Goal: Task Accomplishment & Management: Use online tool/utility

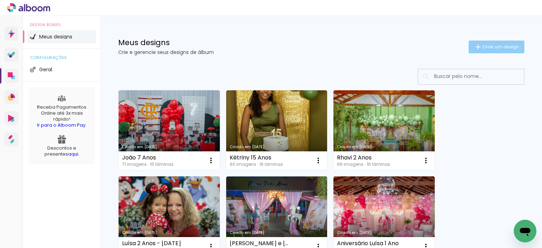
click at [474, 47] on iron-icon at bounding box center [478, 47] width 8 height 8
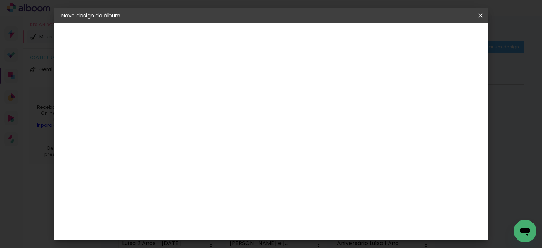
click at [177, 96] on input at bounding box center [177, 94] width 0 height 11
type input "Isabela - 5 Anos"
type paper-input "Isabela - 5 Anos"
click at [249, 37] on paper-button "Avançar" at bounding box center [232, 37] width 35 height 12
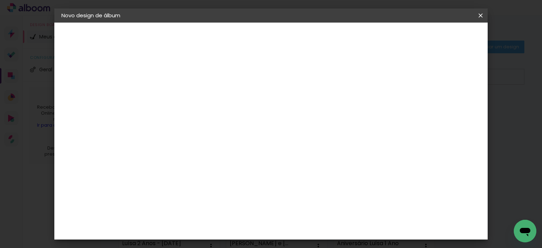
click at [204, 159] on div "DreambooksPro" at bounding box center [195, 162] width 46 height 6
click at [0, 0] on slot "Avançar" at bounding box center [0, 0] width 0 height 0
click at [204, 121] on input "text" at bounding box center [191, 123] width 28 height 11
click at [291, 120] on paper-item "Álbum" at bounding box center [316, 117] width 141 height 14
type input "Álbum"
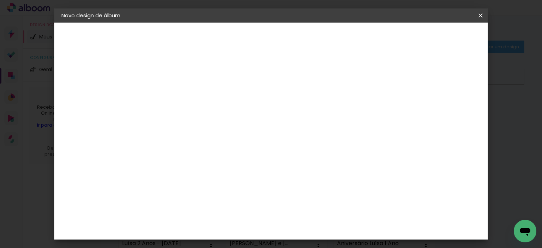
scroll to position [212, 0]
click at [251, 209] on span "22 × 30 cm" at bounding box center [237, 216] width 26 height 14
click at [0, 0] on slot "Avançar" at bounding box center [0, 0] width 0 height 0
click at [314, 36] on span "Iniciar design" at bounding box center [305, 40] width 20 height 10
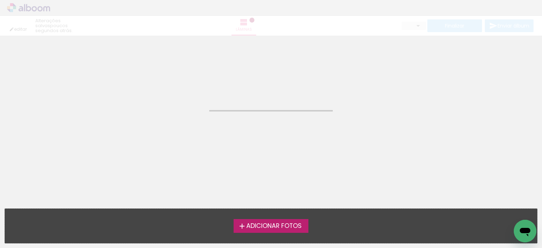
click at [265, 223] on span "Adicionar Fotos" at bounding box center [273, 226] width 55 height 6
click at [0, 0] on input "file" at bounding box center [0, 0] width 0 height 0
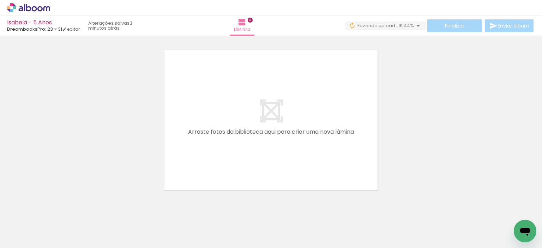
click at [37, 225] on iron-icon at bounding box center [36, 227] width 6 height 6
click at [0, 0] on slot "Não utilizadas" at bounding box center [0, 0] width 0 height 0
type input "Não utilizadas"
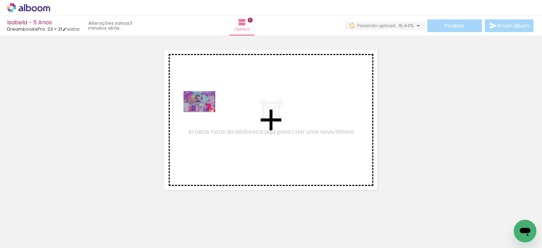
drag, startPoint x: 78, startPoint y: 223, endPoint x: 205, endPoint y: 112, distance: 168.8
click at [205, 112] on quentale-workspace at bounding box center [271, 124] width 542 height 248
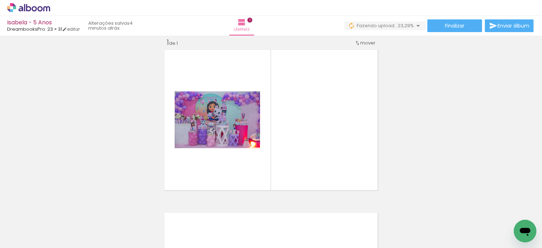
scroll to position [0, 95]
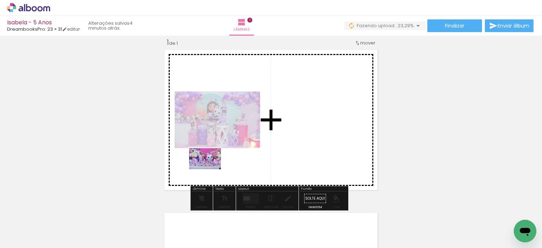
drag, startPoint x: 177, startPoint y: 229, endPoint x: 210, endPoint y: 169, distance: 68.4
click at [210, 169] on quentale-workspace at bounding box center [271, 124] width 542 height 248
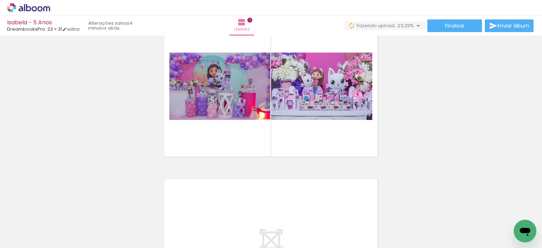
scroll to position [0, 395]
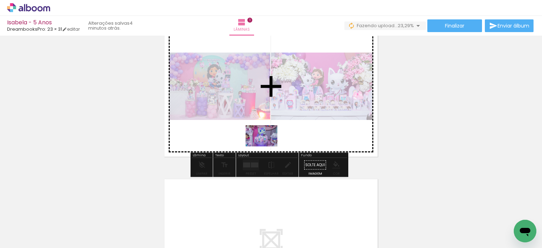
drag, startPoint x: 273, startPoint y: 225, endPoint x: 267, endPoint y: 146, distance: 79.3
click at [267, 146] on quentale-workspace at bounding box center [271, 124] width 542 height 248
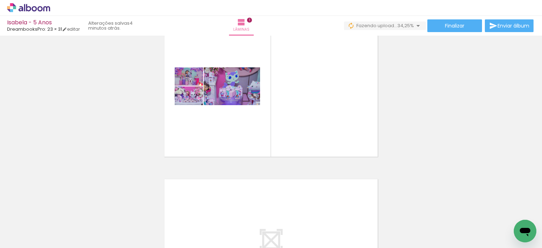
scroll to position [0, 535]
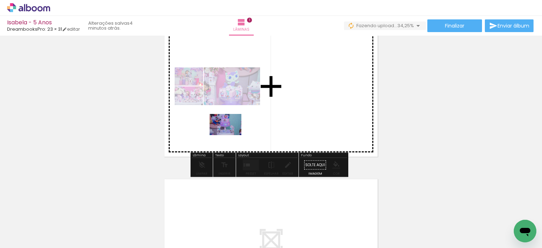
drag, startPoint x: 218, startPoint y: 224, endPoint x: 231, endPoint y: 135, distance: 89.8
click at [231, 135] on quentale-workspace at bounding box center [271, 124] width 542 height 248
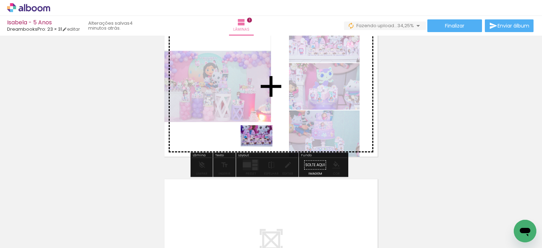
drag, startPoint x: 279, startPoint y: 223, endPoint x: 262, endPoint y: 146, distance: 78.8
click at [262, 146] on quentale-workspace at bounding box center [271, 124] width 542 height 248
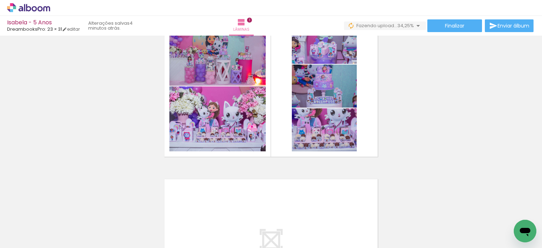
scroll to position [0, 817]
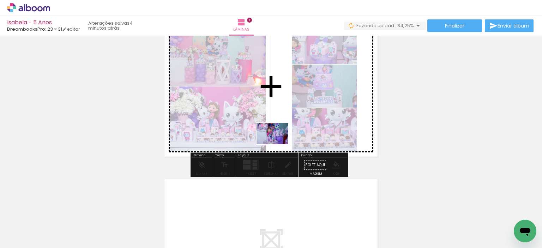
drag, startPoint x: 248, startPoint y: 224, endPoint x: 278, endPoint y: 144, distance: 85.5
click at [278, 144] on quentale-workspace at bounding box center [271, 124] width 542 height 248
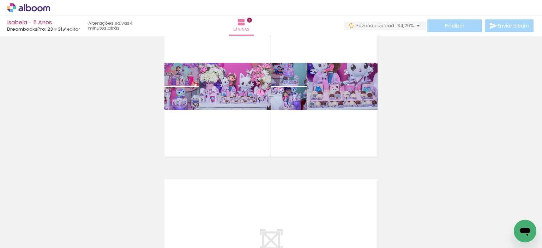
scroll to position [0, 1059]
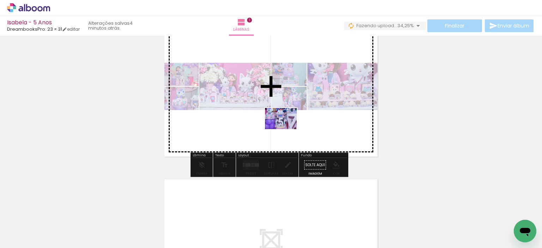
drag, startPoint x: 310, startPoint y: 221, endPoint x: 286, endPoint y: 129, distance: 95.2
click at [286, 129] on quentale-workspace at bounding box center [271, 124] width 542 height 248
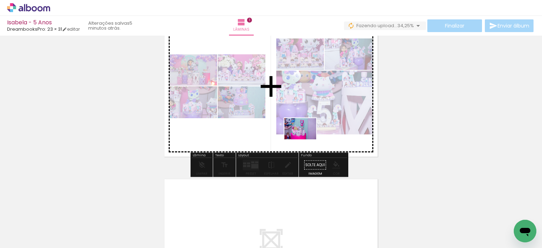
drag, startPoint x: 315, startPoint y: 224, endPoint x: 306, endPoint y: 139, distance: 85.5
click at [306, 139] on quentale-workspace at bounding box center [271, 124] width 542 height 248
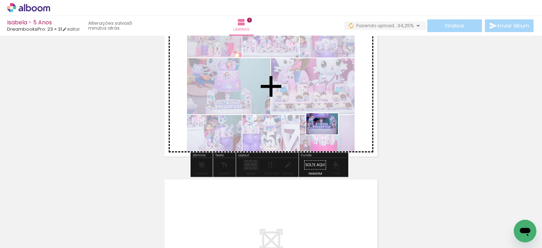
drag, startPoint x: 394, startPoint y: 223, endPoint x: 327, endPoint y: 134, distance: 110.7
click at [327, 134] on quentale-workspace at bounding box center [271, 124] width 542 height 248
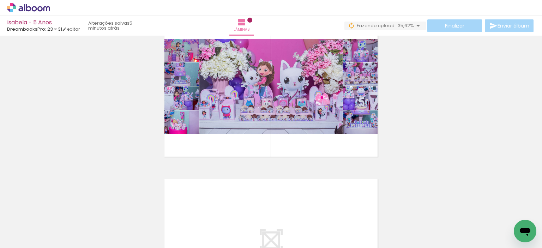
scroll to position [0, 1215]
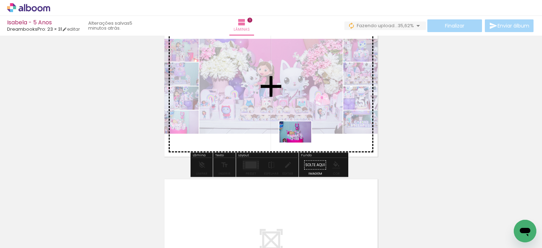
drag, startPoint x: 311, startPoint y: 220, endPoint x: 301, endPoint y: 143, distance: 77.9
click at [301, 143] on quentale-workspace at bounding box center [271, 124] width 542 height 248
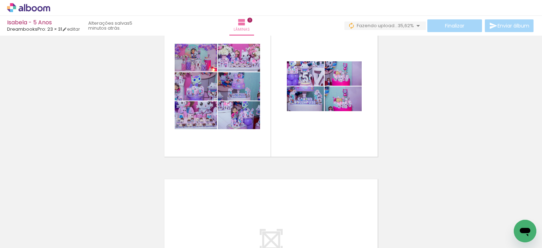
scroll to position [0, 1325]
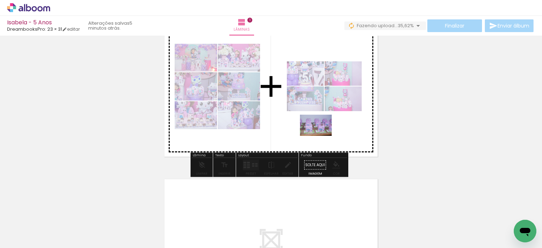
drag, startPoint x: 366, startPoint y: 219, endPoint x: 321, endPoint y: 136, distance: 94.4
click at [321, 136] on quentale-workspace at bounding box center [271, 124] width 542 height 248
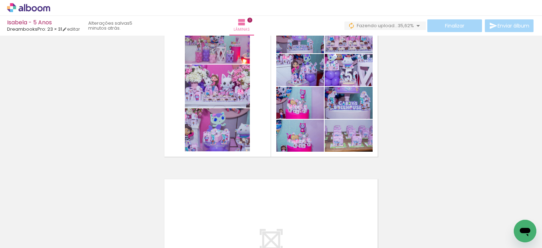
scroll to position [0, 1629]
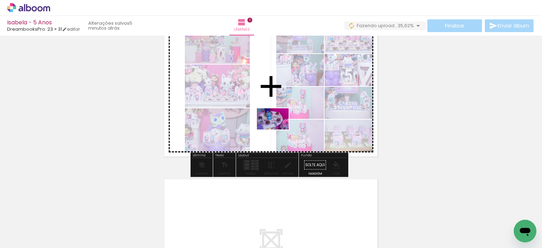
drag, startPoint x: 391, startPoint y: 224, endPoint x: 277, endPoint y: 128, distance: 149.3
click at [277, 128] on quentale-workspace at bounding box center [271, 124] width 542 height 248
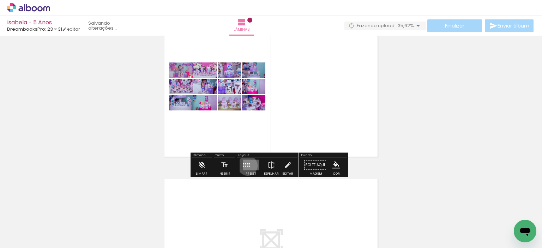
click at [246, 165] on quentale-layouter at bounding box center [251, 165] width 16 height 11
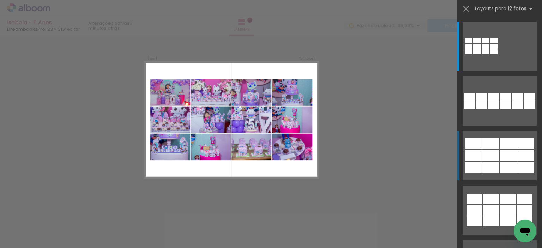
scroll to position [35, 0]
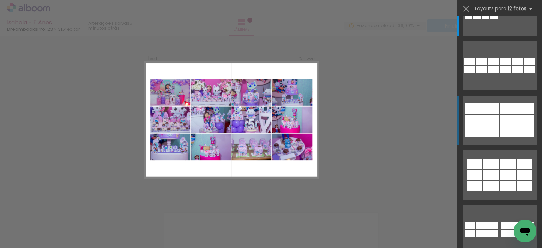
click at [480, 36] on quentale-layouter at bounding box center [500, 10] width 74 height 49
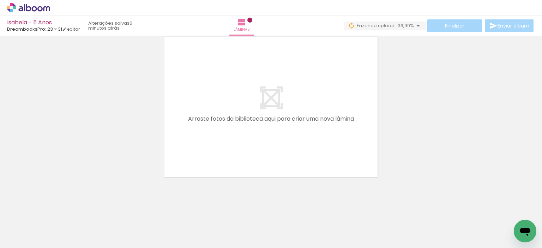
scroll to position [0, 0]
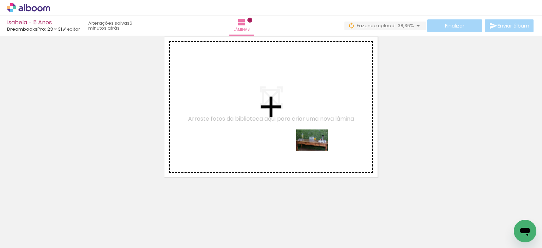
drag, startPoint x: 309, startPoint y: 223, endPoint x: 317, endPoint y: 151, distance: 72.4
click at [317, 151] on quentale-workspace at bounding box center [271, 124] width 542 height 248
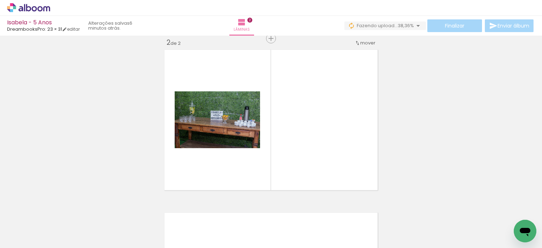
scroll to position [0, 439]
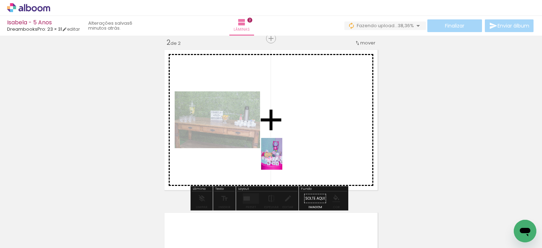
drag, startPoint x: 231, startPoint y: 229, endPoint x: 282, endPoint y: 159, distance: 86.1
click at [282, 159] on quentale-workspace at bounding box center [271, 124] width 542 height 248
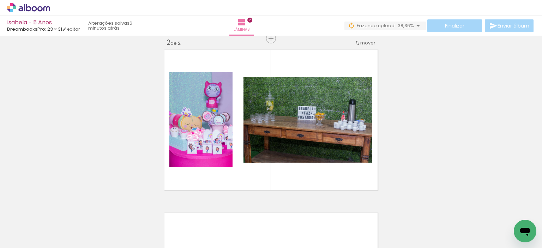
scroll to position [0, 958]
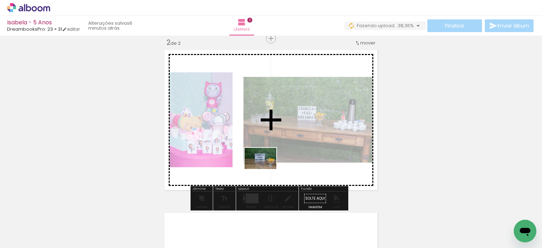
drag, startPoint x: 269, startPoint y: 223, endPoint x: 266, endPoint y: 169, distance: 53.7
click at [266, 169] on quentale-workspace at bounding box center [271, 124] width 542 height 248
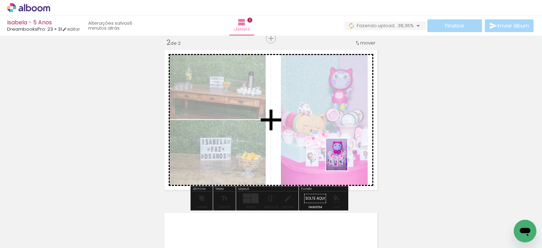
drag, startPoint x: 416, startPoint y: 222, endPoint x: 347, endPoint y: 159, distance: 93.5
click at [347, 159] on quentale-workspace at bounding box center [271, 124] width 542 height 248
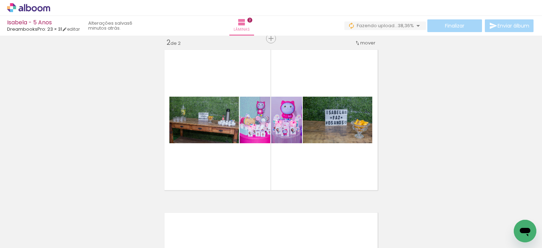
scroll to position [0, 1295]
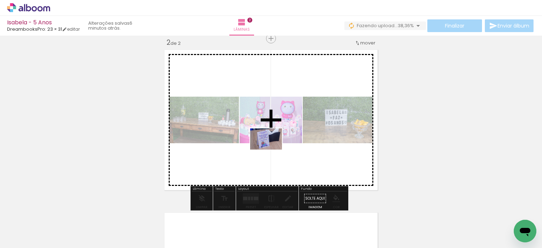
drag, startPoint x: 277, startPoint y: 228, endPoint x: 271, endPoint y: 150, distance: 78.5
click at [271, 150] on quentale-workspace at bounding box center [271, 124] width 542 height 248
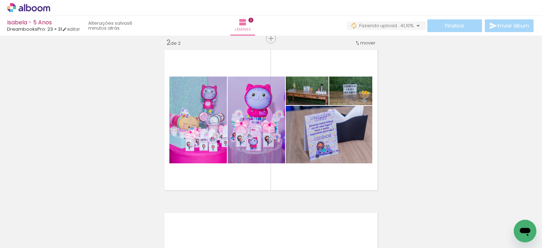
scroll to position [0, 1566]
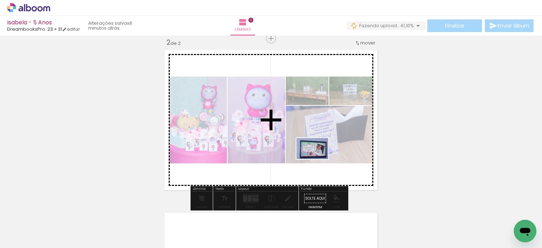
drag, startPoint x: 403, startPoint y: 226, endPoint x: 318, endPoint y: 159, distance: 108.1
click at [318, 159] on quentale-workspace at bounding box center [271, 124] width 542 height 248
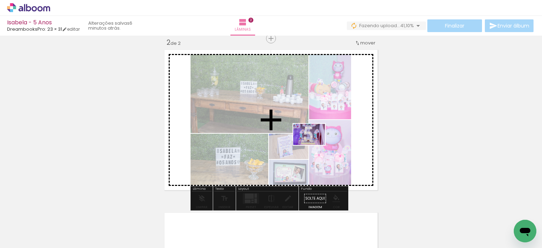
drag, startPoint x: 442, startPoint y: 224, endPoint x: 316, endPoint y: 163, distance: 140.0
click at [314, 145] on quentale-workspace at bounding box center [271, 124] width 542 height 248
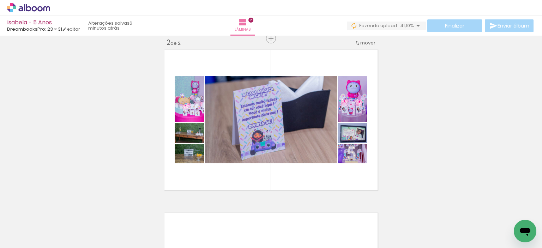
scroll to position [0, 1652]
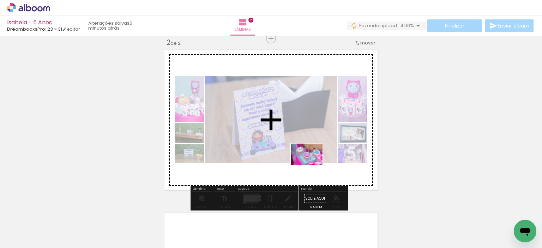
drag, startPoint x: 398, startPoint y: 226, endPoint x: 312, endPoint y: 165, distance: 105.5
click at [312, 165] on quentale-workspace at bounding box center [271, 124] width 542 height 248
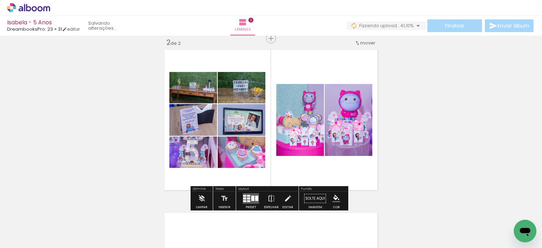
scroll to position [0, 1612]
click at [247, 195] on div at bounding box center [248, 196] width 3 height 2
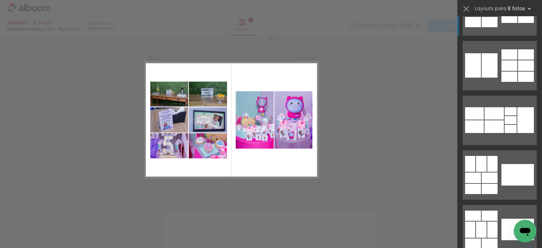
scroll to position [0, 0]
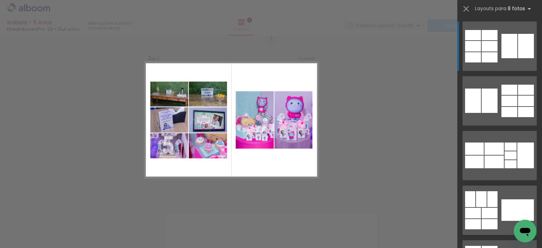
click at [495, 46] on quentale-layouter at bounding box center [500, 46] width 74 height 49
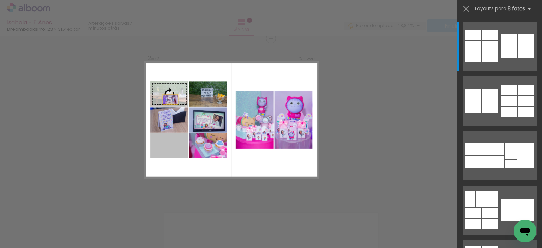
drag, startPoint x: 168, startPoint y: 149, endPoint x: 168, endPoint y: 88, distance: 61.8
click at [0, 0] on slot at bounding box center [0, 0] width 0 height 0
drag, startPoint x: 168, startPoint y: 149, endPoint x: 167, endPoint y: 83, distance: 65.3
click at [0, 0] on slot at bounding box center [0, 0] width 0 height 0
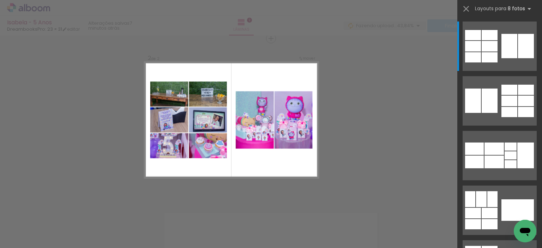
click at [375, 99] on div "Confirmar Cancelar" at bounding box center [271, 117] width 542 height 506
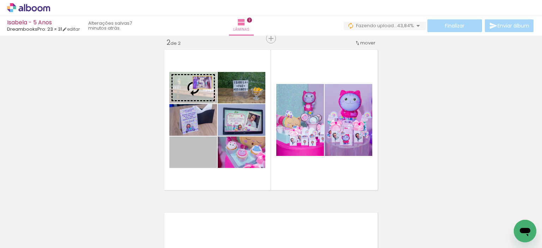
drag, startPoint x: 208, startPoint y: 156, endPoint x: 200, endPoint y: 83, distance: 73.9
click at [0, 0] on slot at bounding box center [0, 0] width 0 height 0
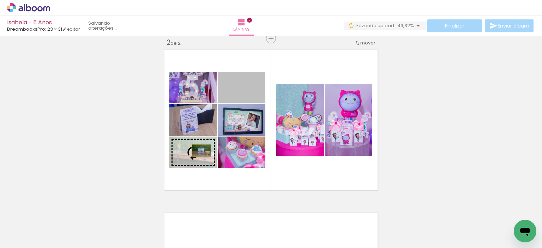
drag, startPoint x: 251, startPoint y: 98, endPoint x: 199, endPoint y: 151, distance: 73.6
click at [0, 0] on slot at bounding box center [0, 0] width 0 height 0
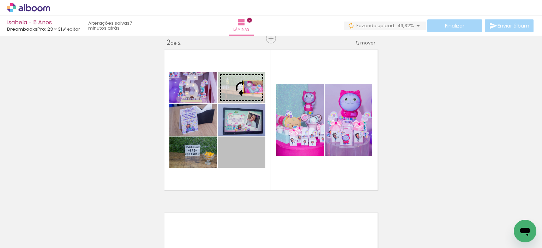
drag, startPoint x: 253, startPoint y: 158, endPoint x: 251, endPoint y: 87, distance: 71.3
click at [0, 0] on slot at bounding box center [0, 0] width 0 height 0
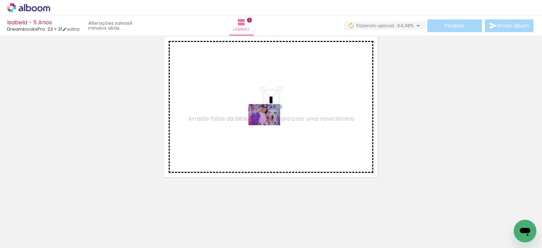
drag, startPoint x: 462, startPoint y: 224, endPoint x: 270, endPoint y: 125, distance: 216.2
click at [270, 125] on quentale-workspace at bounding box center [271, 124] width 542 height 248
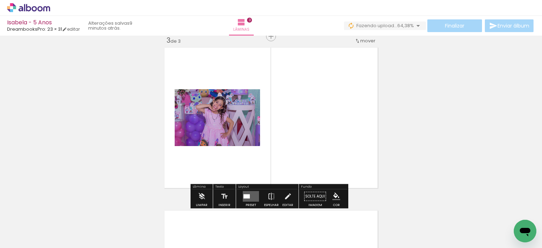
scroll to position [335, 0]
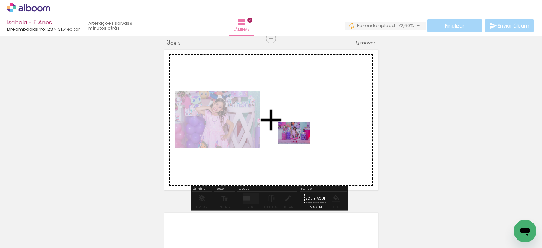
drag, startPoint x: 340, startPoint y: 226, endPoint x: 299, endPoint y: 144, distance: 91.8
click at [299, 144] on quentale-workspace at bounding box center [271, 124] width 542 height 248
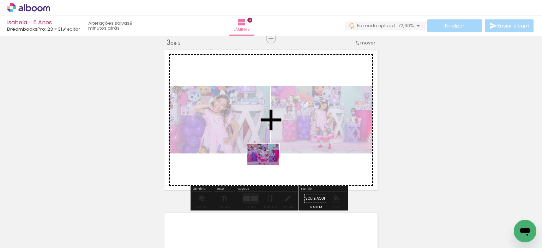
drag, startPoint x: 303, startPoint y: 226, endPoint x: 269, endPoint y: 165, distance: 70.2
click at [269, 165] on quentale-workspace at bounding box center [271, 124] width 542 height 248
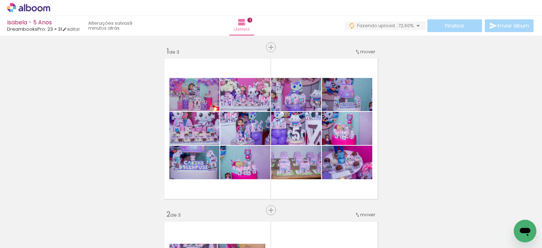
scroll to position [335, 0]
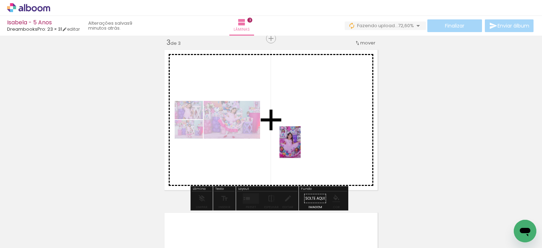
drag, startPoint x: 153, startPoint y: 223, endPoint x: 301, endPoint y: 147, distance: 165.9
click at [301, 147] on quentale-workspace at bounding box center [271, 124] width 542 height 248
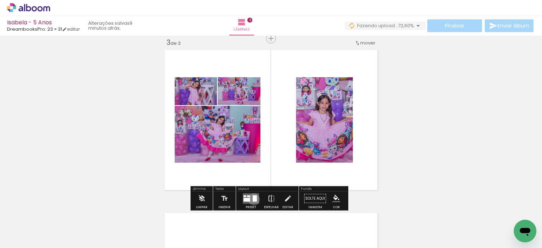
click at [253, 199] on div at bounding box center [255, 198] width 4 height 6
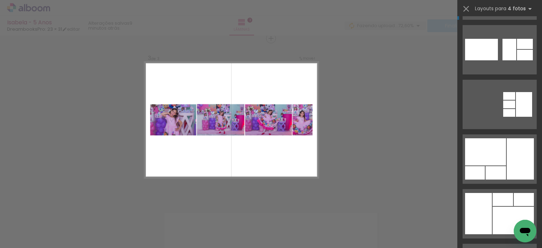
scroll to position [141, 0]
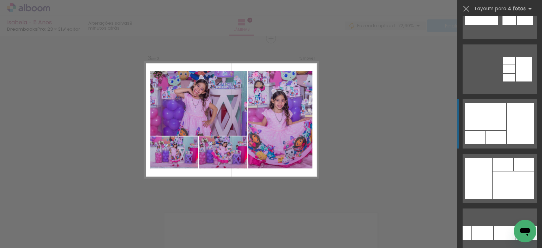
click at [500, 118] on div at bounding box center [485, 116] width 41 height 27
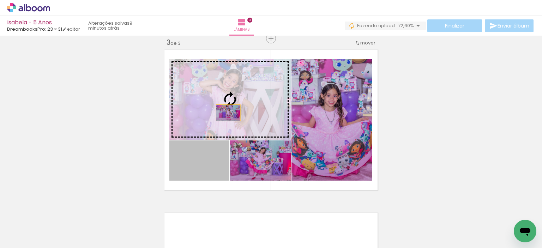
drag, startPoint x: 215, startPoint y: 172, endPoint x: 226, endPoint y: 107, distance: 65.4
click at [0, 0] on slot at bounding box center [0, 0] width 0 height 0
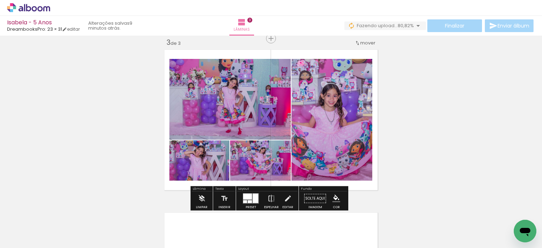
click at [248, 200] on div at bounding box center [250, 201] width 4 height 3
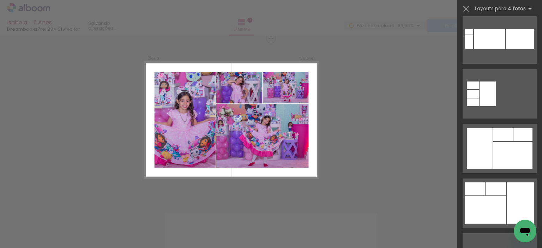
scroll to position [1136, 0]
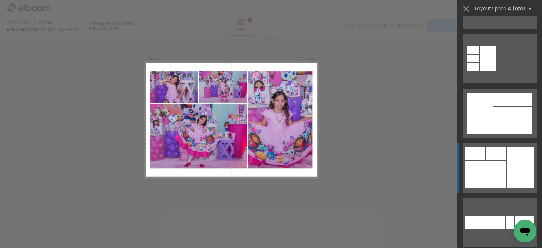
click at [491, 216] on div at bounding box center [494, 222] width 21 height 13
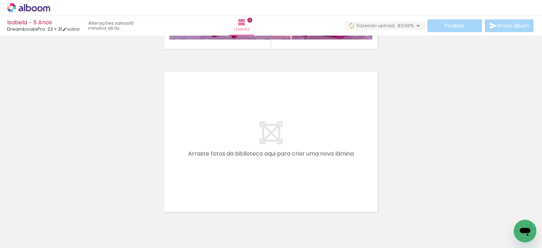
scroll to position [511, 0]
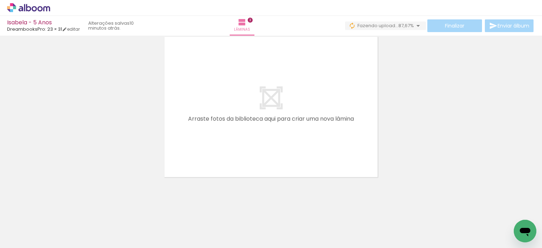
scroll to position [0, 265]
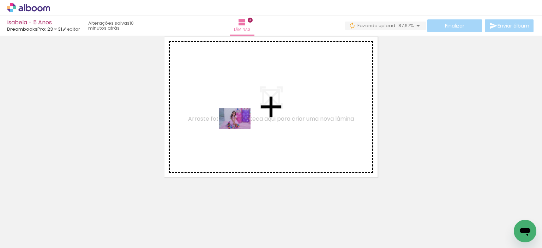
drag, startPoint x: 314, startPoint y: 227, endPoint x: 240, endPoint y: 129, distance: 122.7
click at [240, 129] on quentale-workspace at bounding box center [271, 124] width 542 height 248
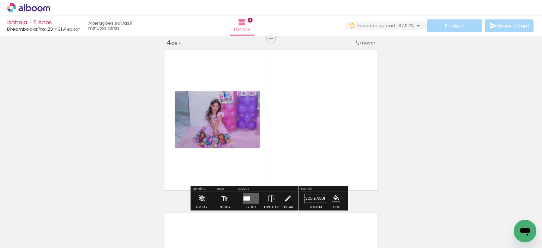
scroll to position [0, 0]
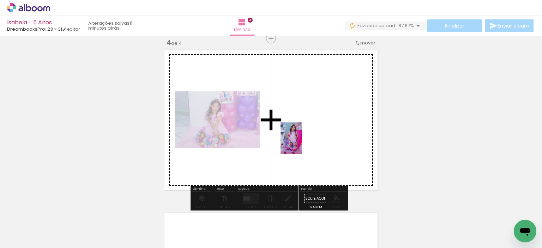
drag, startPoint x: 80, startPoint y: 224, endPoint x: 302, endPoint y: 144, distance: 235.8
click at [302, 144] on quentale-workspace at bounding box center [271, 124] width 542 height 248
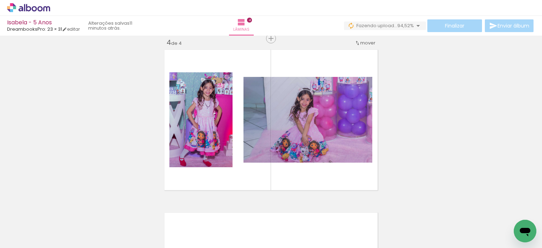
scroll to position [0, 254]
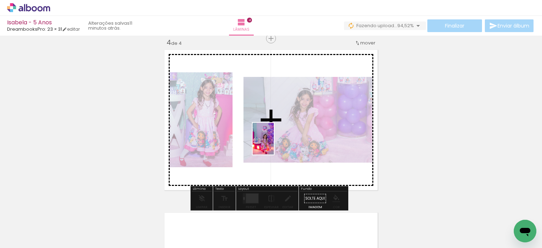
drag, startPoint x: 448, startPoint y: 223, endPoint x: 274, endPoint y: 144, distance: 191.2
click at [274, 144] on quentale-workspace at bounding box center [271, 124] width 542 height 248
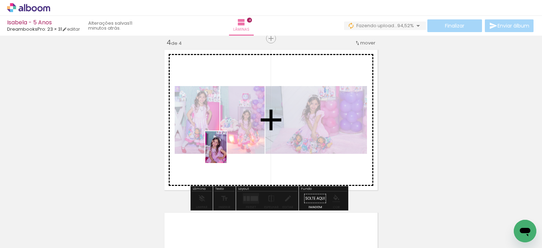
drag, startPoint x: 97, startPoint y: 221, endPoint x: 227, endPoint y: 152, distance: 146.2
click at [227, 152] on quentale-workspace at bounding box center [271, 124] width 542 height 248
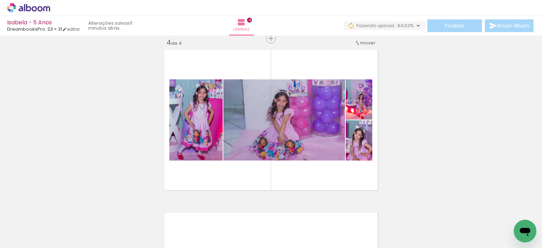
scroll to position [0, 710]
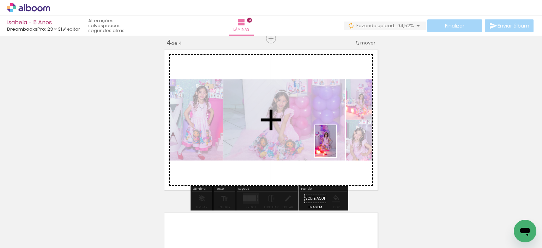
drag, startPoint x: 438, startPoint y: 218, endPoint x: 336, endPoint y: 146, distance: 123.8
click at [336, 146] on quentale-workspace at bounding box center [271, 124] width 542 height 248
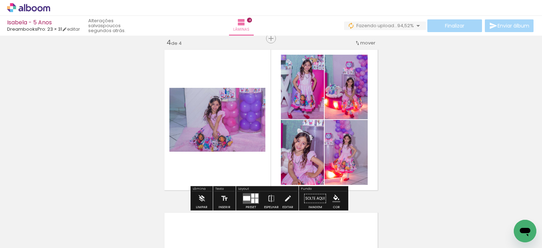
click at [246, 197] on div at bounding box center [246, 198] width 7 height 5
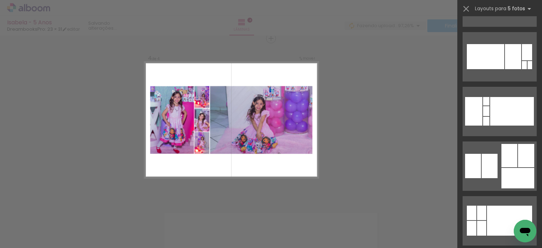
scroll to position [353, 0]
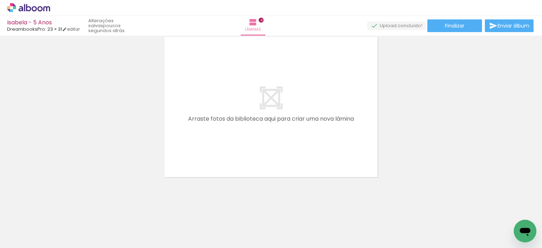
scroll to position [0, 234]
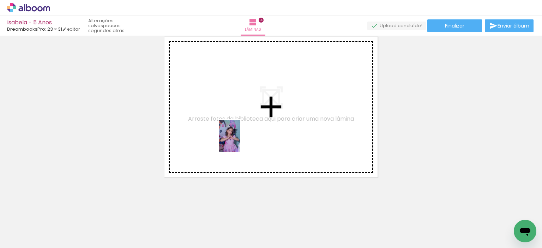
drag, startPoint x: 237, startPoint y: 217, endPoint x: 240, endPoint y: 141, distance: 75.9
click at [240, 141] on quentale-workspace at bounding box center [271, 124] width 542 height 248
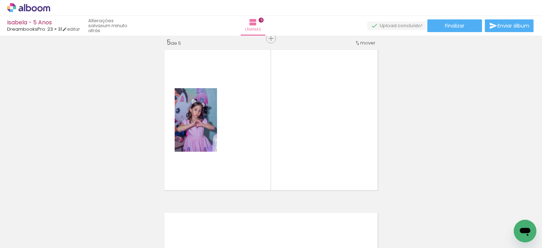
scroll to position [0, 782]
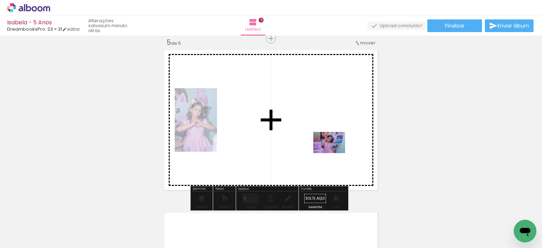
drag, startPoint x: 398, startPoint y: 225, endPoint x: 335, endPoint y: 153, distance: 96.0
click at [335, 153] on quentale-workspace at bounding box center [271, 124] width 542 height 248
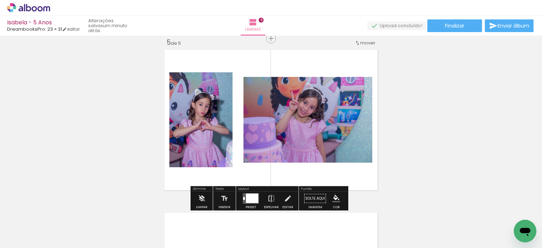
scroll to position [0, 831]
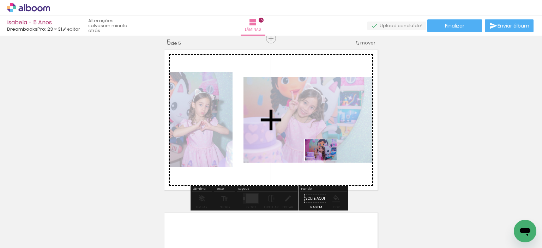
drag, startPoint x: 432, startPoint y: 228, endPoint x: 326, endPoint y: 161, distance: 126.0
click at [326, 161] on quentale-workspace at bounding box center [271, 124] width 542 height 248
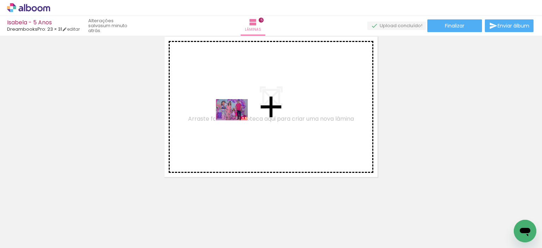
drag, startPoint x: 80, startPoint y: 222, endPoint x: 237, endPoint y: 120, distance: 187.2
click at [237, 120] on quentale-workspace at bounding box center [271, 124] width 542 height 248
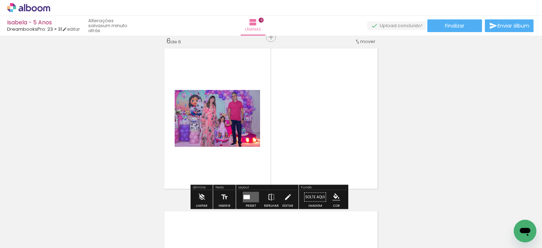
scroll to position [824, 0]
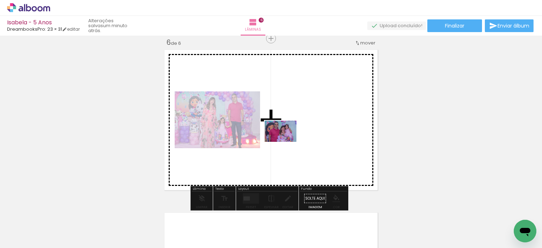
drag, startPoint x: 189, startPoint y: 225, endPoint x: 286, endPoint y: 142, distance: 128.1
click at [286, 142] on quentale-workspace at bounding box center [271, 124] width 542 height 248
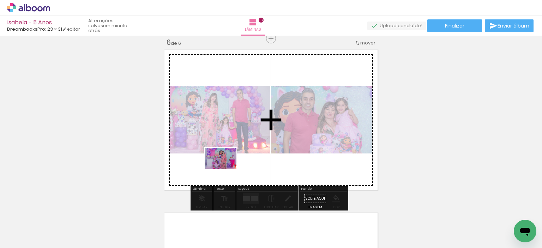
drag, startPoint x: 189, startPoint y: 226, endPoint x: 226, endPoint y: 169, distance: 67.7
click at [226, 169] on quentale-workspace at bounding box center [271, 124] width 542 height 248
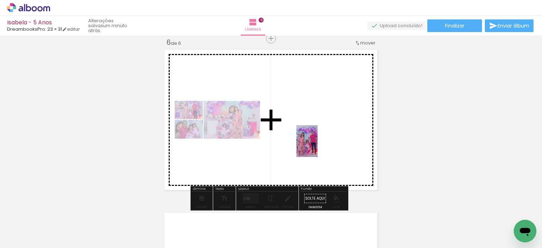
drag, startPoint x: 392, startPoint y: 224, endPoint x: 318, endPoint y: 146, distance: 108.1
click at [318, 146] on quentale-workspace at bounding box center [271, 124] width 542 height 248
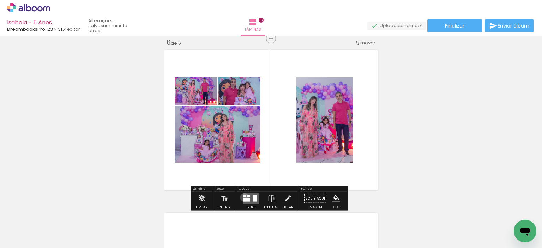
click at [243, 197] on quentale-layouter at bounding box center [251, 198] width 16 height 11
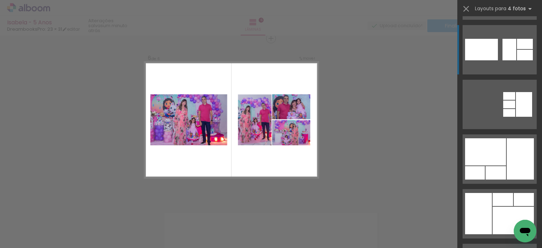
scroll to position [141, 0]
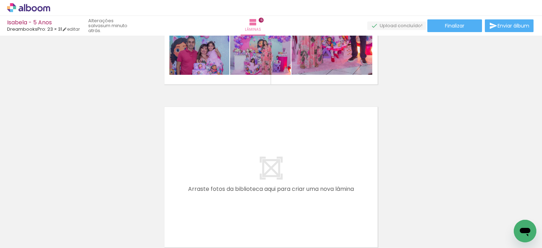
scroll to position [965, 0]
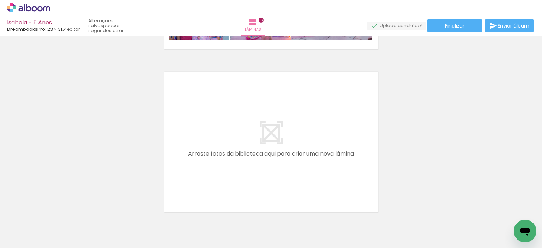
scroll to position [141, 0]
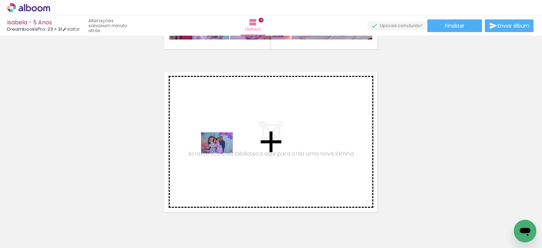
drag, startPoint x: 228, startPoint y: 221, endPoint x: 222, endPoint y: 153, distance: 67.7
click at [222, 153] on quentale-workspace at bounding box center [271, 124] width 542 height 248
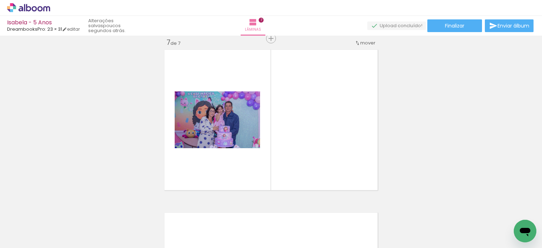
scroll to position [0, 0]
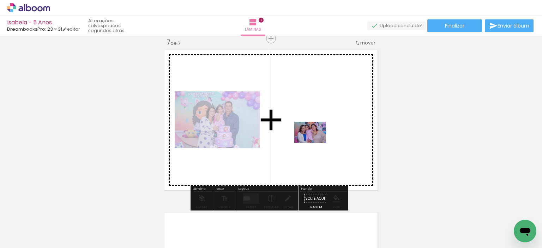
drag, startPoint x: 82, startPoint y: 221, endPoint x: 315, endPoint y: 143, distance: 246.3
click at [315, 143] on quentale-workspace at bounding box center [271, 124] width 542 height 248
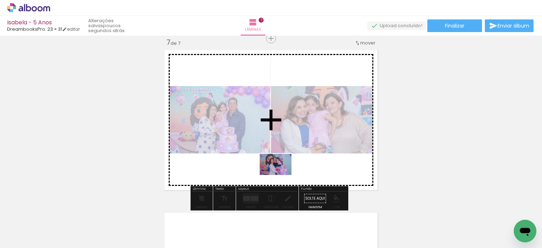
drag, startPoint x: 306, startPoint y: 226, endPoint x: 281, endPoint y: 175, distance: 57.3
click at [281, 175] on quentale-workspace at bounding box center [271, 124] width 542 height 248
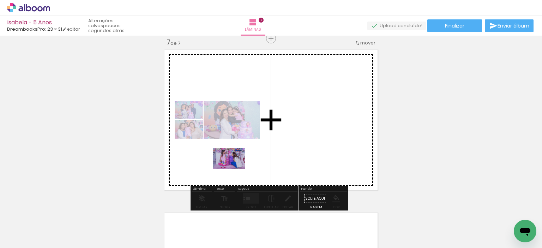
drag, startPoint x: 75, startPoint y: 225, endPoint x: 234, endPoint y: 169, distance: 168.9
click at [234, 169] on quentale-workspace at bounding box center [271, 124] width 542 height 248
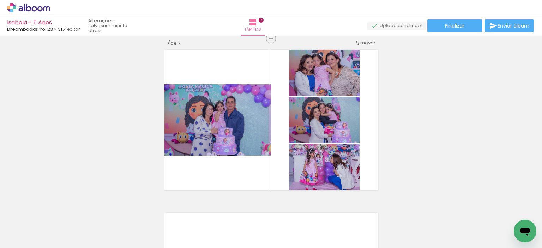
scroll to position [0, 274]
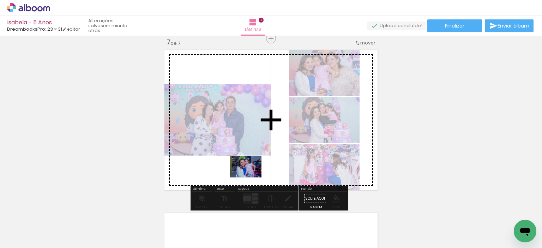
drag, startPoint x: 275, startPoint y: 227, endPoint x: 251, endPoint y: 177, distance: 55.4
click at [251, 177] on quentale-workspace at bounding box center [271, 124] width 542 height 248
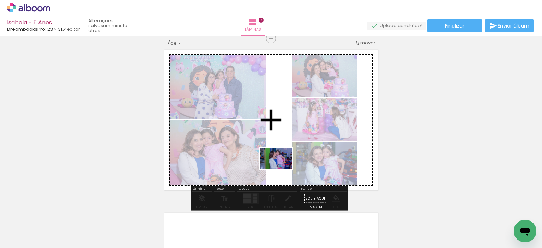
drag, startPoint x: 316, startPoint y: 228, endPoint x: 281, endPoint y: 169, distance: 68.8
click at [281, 169] on quentale-workspace at bounding box center [271, 124] width 542 height 248
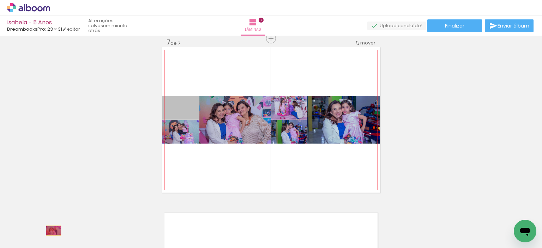
drag, startPoint x: 192, startPoint y: 114, endPoint x: 51, endPoint y: 230, distance: 183.3
click at [51, 230] on quentale-workspace at bounding box center [271, 124] width 542 height 248
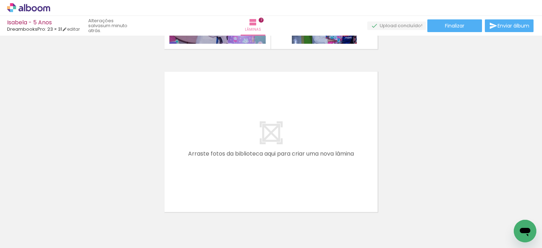
scroll to position [0, 0]
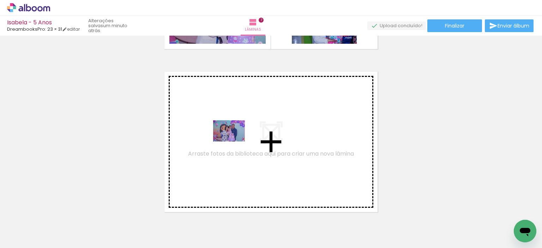
drag, startPoint x: 148, startPoint y: 223, endPoint x: 234, endPoint y: 141, distance: 118.6
click at [234, 141] on quentale-workspace at bounding box center [271, 124] width 542 height 248
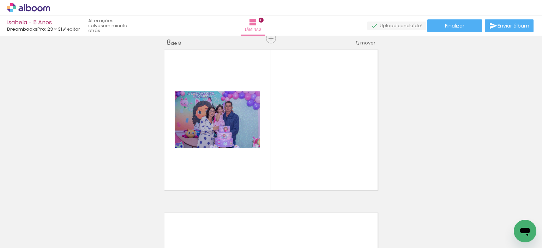
scroll to position [0, 25]
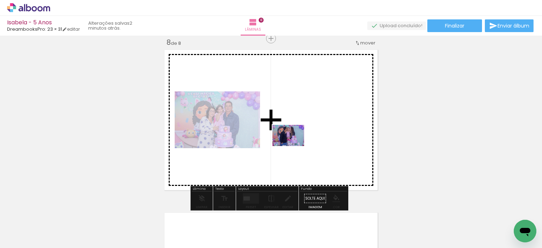
drag, startPoint x: 242, startPoint y: 227, endPoint x: 294, endPoint y: 146, distance: 96.3
click at [294, 146] on quentale-workspace at bounding box center [271, 124] width 542 height 248
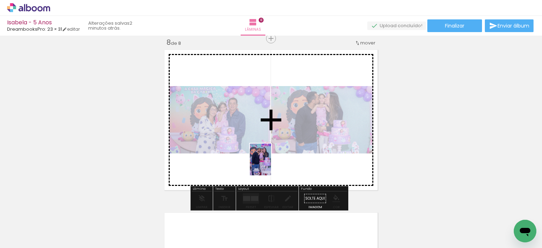
drag, startPoint x: 246, startPoint y: 221, endPoint x: 271, endPoint y: 165, distance: 61.8
click at [271, 165] on quentale-workspace at bounding box center [271, 124] width 542 height 248
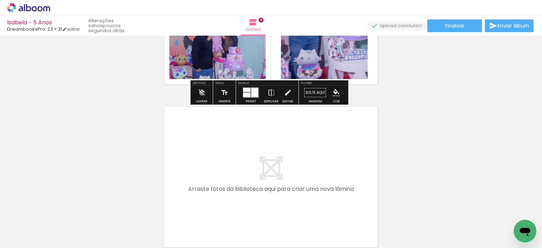
scroll to position [1291, 0]
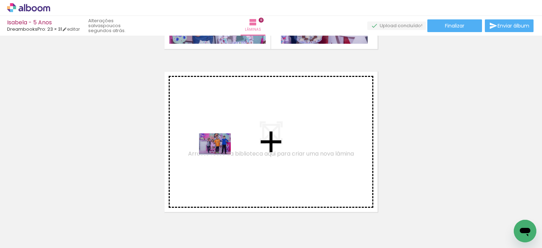
drag, startPoint x: 195, startPoint y: 224, endPoint x: 220, endPoint y: 154, distance: 74.3
click at [220, 154] on quentale-workspace at bounding box center [271, 124] width 542 height 248
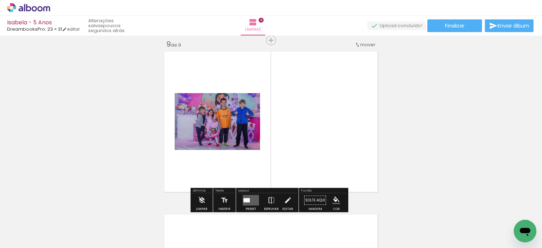
scroll to position [1313, 0]
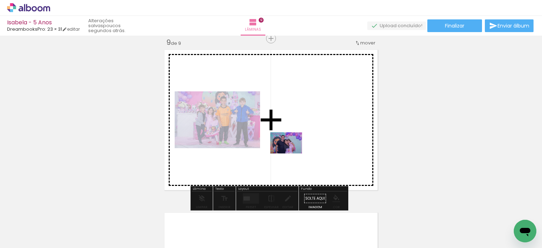
drag, startPoint x: 270, startPoint y: 222, endPoint x: 291, endPoint y: 153, distance: 71.7
click at [291, 153] on quentale-workspace at bounding box center [271, 124] width 542 height 248
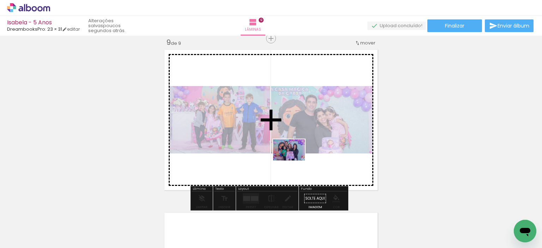
drag, startPoint x: 307, startPoint y: 225, endPoint x: 294, endPoint y: 161, distance: 66.2
click at [294, 161] on quentale-workspace at bounding box center [271, 124] width 542 height 248
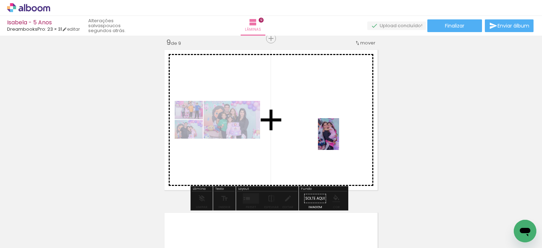
drag, startPoint x: 470, startPoint y: 219, endPoint x: 333, endPoint y: 137, distance: 159.7
click at [333, 137] on quentale-workspace at bounding box center [271, 124] width 542 height 248
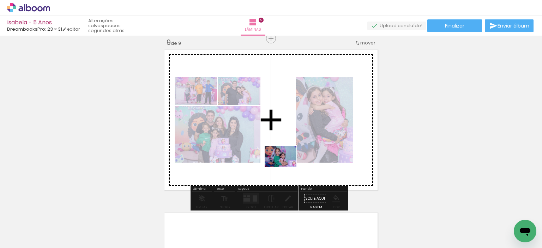
drag, startPoint x: 155, startPoint y: 222, endPoint x: 286, endPoint y: 167, distance: 142.3
click at [286, 167] on quentale-workspace at bounding box center [271, 124] width 542 height 248
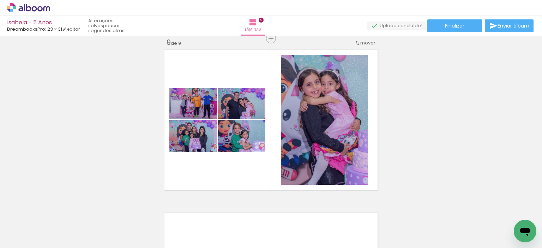
scroll to position [0, 0]
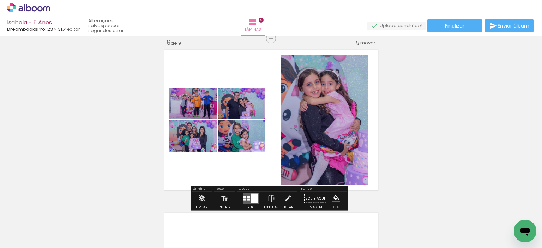
click at [253, 196] on div at bounding box center [254, 199] width 7 height 10
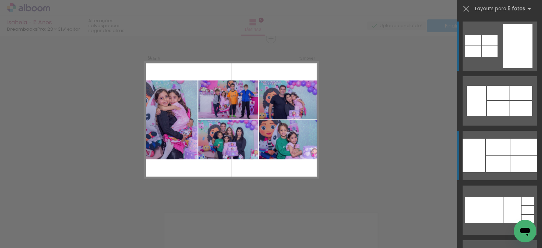
click at [487, 100] on div at bounding box center [498, 93] width 23 height 14
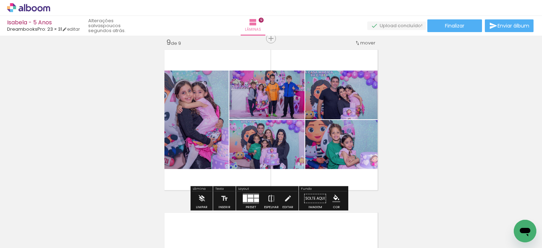
click at [270, 197] on iron-icon at bounding box center [271, 199] width 8 height 14
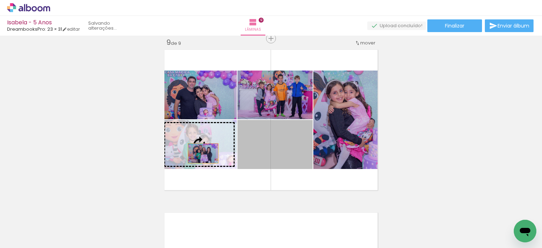
drag, startPoint x: 282, startPoint y: 156, endPoint x: 200, endPoint y: 153, distance: 81.9
click at [0, 0] on slot at bounding box center [0, 0] width 0 height 0
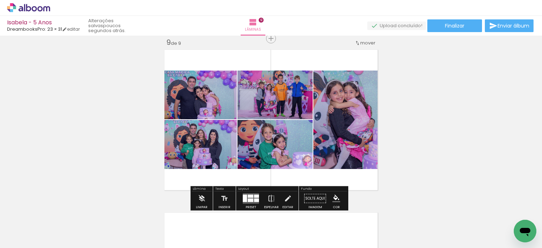
scroll to position [1348, 0]
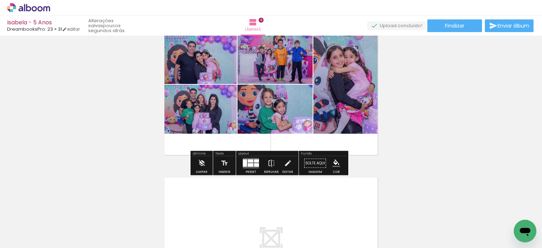
click at [251, 163] on div at bounding box center [251, 165] width 6 height 4
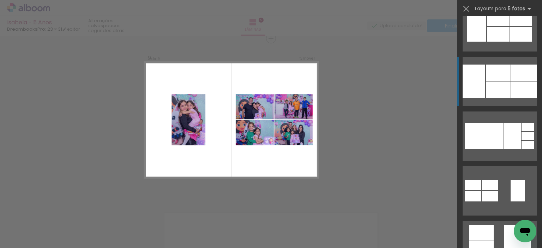
scroll to position [4, 0]
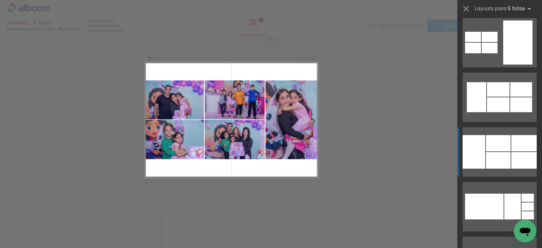
click at [482, 141] on div at bounding box center [474, 152] width 23 height 34
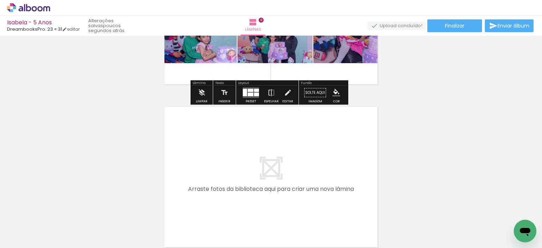
scroll to position [1454, 0]
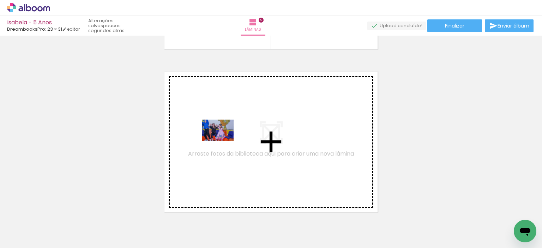
drag, startPoint x: 231, startPoint y: 223, endPoint x: 223, endPoint y: 141, distance: 82.3
click at [223, 141] on quentale-workspace at bounding box center [271, 124] width 542 height 248
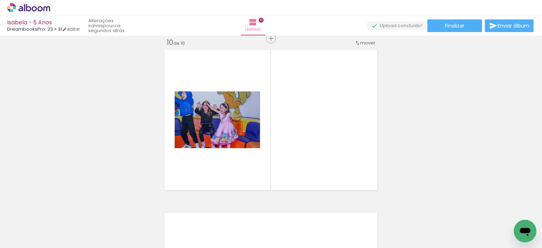
scroll to position [0, 255]
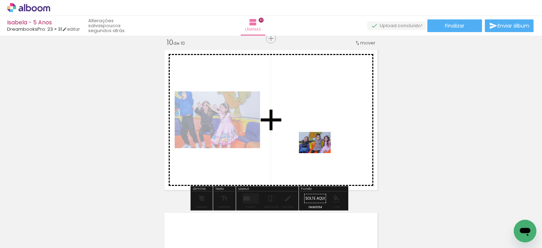
drag, startPoint x: 404, startPoint y: 223, endPoint x: 320, endPoint y: 153, distance: 109.0
click at [320, 153] on quentale-workspace at bounding box center [271, 124] width 542 height 248
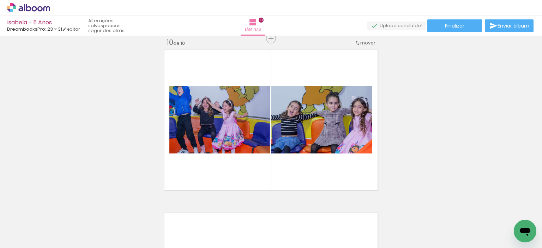
scroll to position [0, 314]
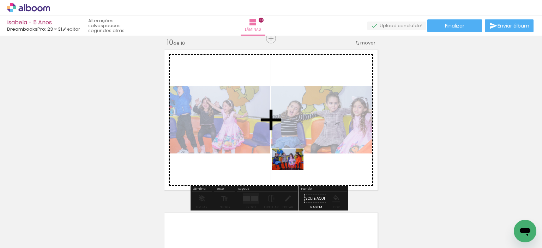
drag, startPoint x: 471, startPoint y: 222, endPoint x: 293, endPoint y: 170, distance: 186.1
click at [293, 170] on quentale-workspace at bounding box center [271, 124] width 542 height 248
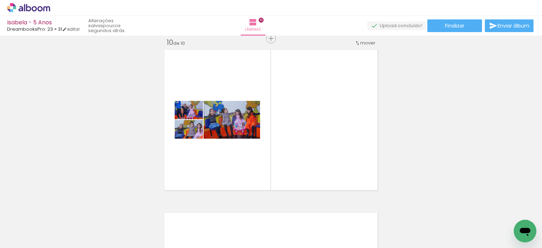
scroll to position [0, 0]
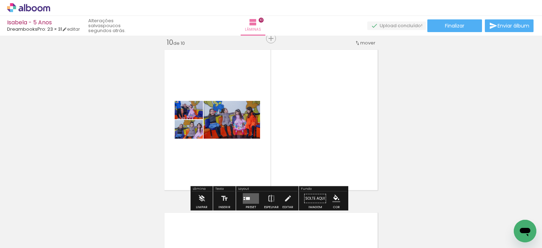
scroll to position [4, 0]
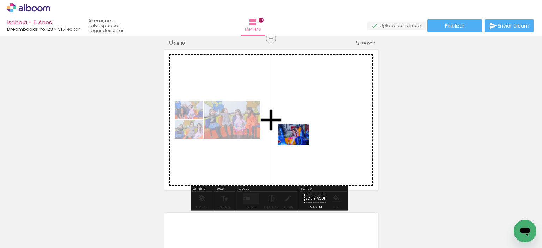
drag, startPoint x: 274, startPoint y: 223, endPoint x: 299, endPoint y: 145, distance: 81.8
click at [299, 145] on quentale-workspace at bounding box center [271, 124] width 542 height 248
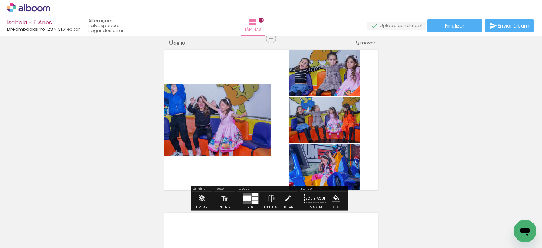
click at [246, 202] on quentale-layouter at bounding box center [251, 198] width 16 height 11
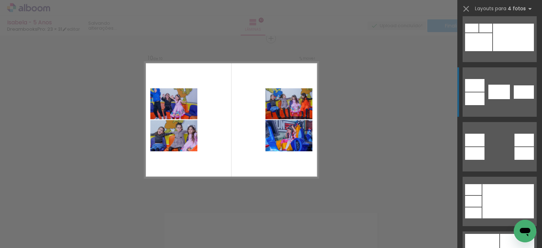
scroll to position [353, 0]
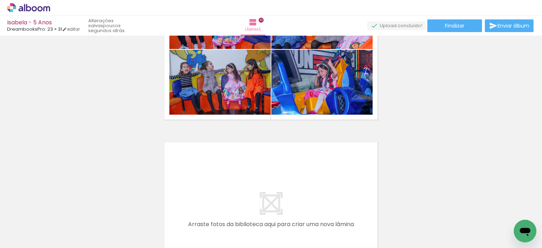
scroll to position [1617, 0]
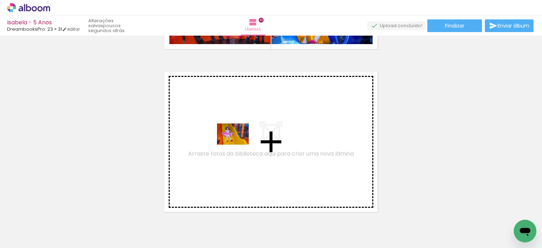
drag, startPoint x: 156, startPoint y: 226, endPoint x: 238, endPoint y: 145, distance: 115.8
click at [238, 145] on quentale-workspace at bounding box center [271, 124] width 542 height 248
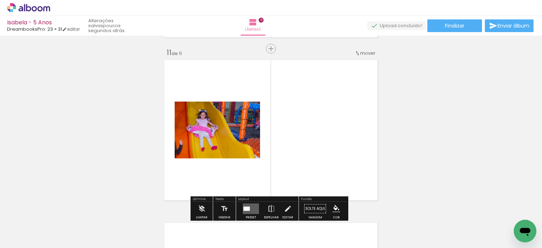
scroll to position [1639, 0]
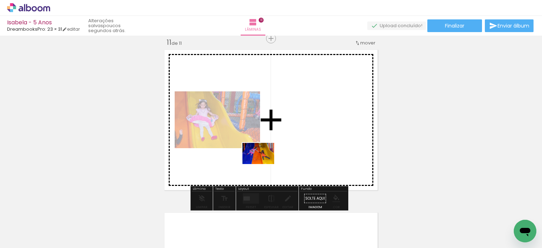
drag, startPoint x: 162, startPoint y: 225, endPoint x: 264, endPoint y: 164, distance: 119.0
click at [264, 164] on quentale-workspace at bounding box center [271, 124] width 542 height 248
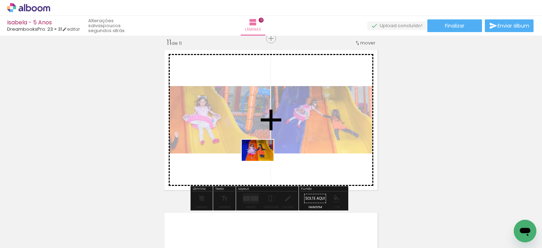
drag, startPoint x: 233, startPoint y: 223, endPoint x: 263, endPoint y: 161, distance: 69.8
click at [263, 161] on quentale-workspace at bounding box center [271, 124] width 542 height 248
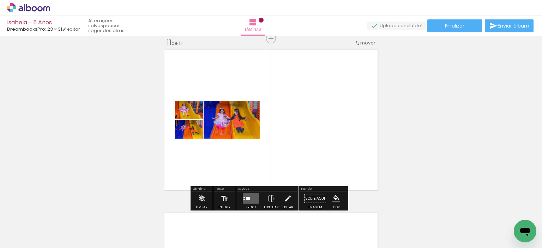
scroll to position [0, 189]
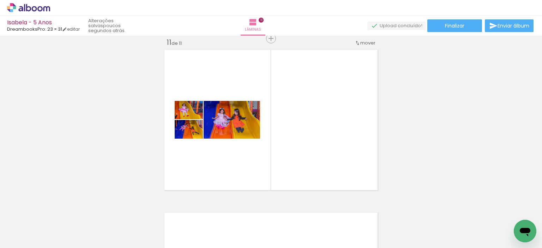
drag, startPoint x: 306, startPoint y: 244, endPoint x: 3, endPoint y: 13, distance: 381.0
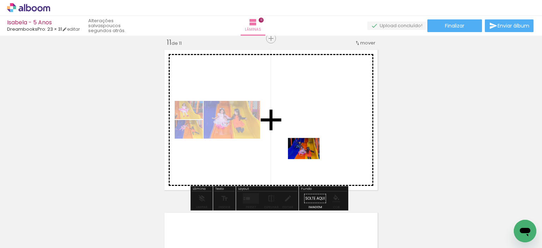
drag, startPoint x: 507, startPoint y: 218, endPoint x: 309, endPoint y: 159, distance: 206.3
click at [309, 159] on quentale-workspace at bounding box center [271, 124] width 542 height 248
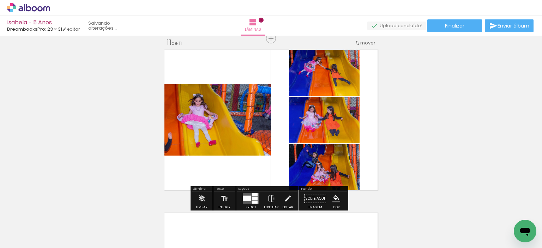
scroll to position [0, 150]
click at [250, 197] on quentale-layouter at bounding box center [251, 198] width 16 height 11
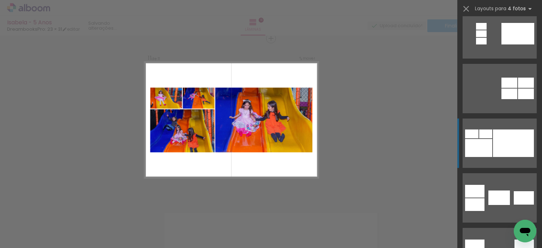
scroll to position [318, 0]
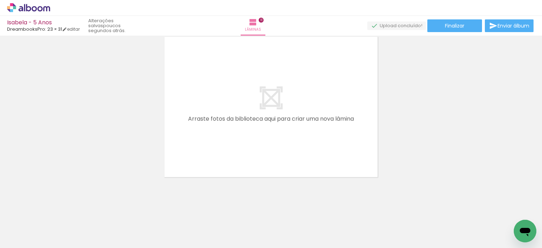
scroll to position [0, 0]
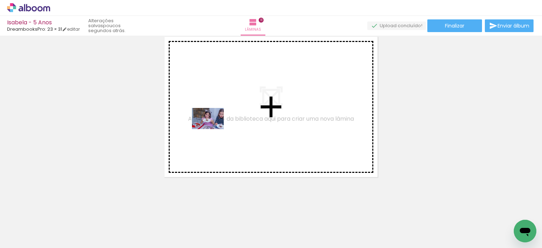
drag, startPoint x: 147, startPoint y: 224, endPoint x: 213, endPoint y: 129, distance: 115.3
click at [213, 129] on quentale-workspace at bounding box center [271, 124] width 542 height 248
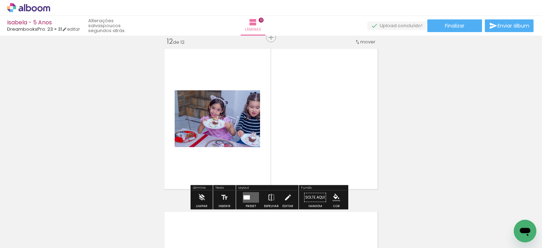
scroll to position [1802, 0]
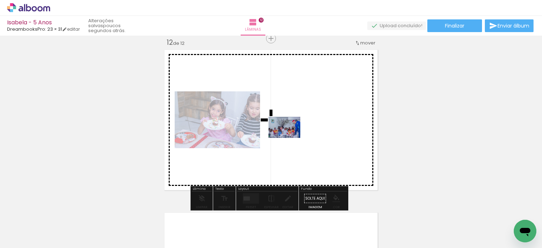
drag, startPoint x: 152, startPoint y: 224, endPoint x: 290, endPoint y: 138, distance: 162.0
click at [290, 138] on quentale-workspace at bounding box center [271, 124] width 542 height 248
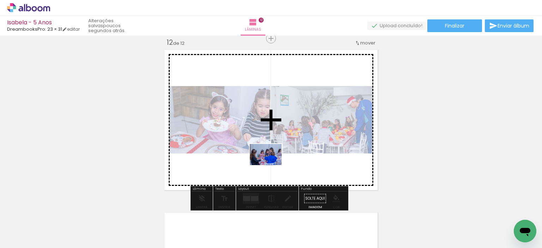
drag, startPoint x: 193, startPoint y: 223, endPoint x: 271, endPoint y: 165, distance: 96.9
click at [271, 165] on quentale-workspace at bounding box center [271, 124] width 542 height 248
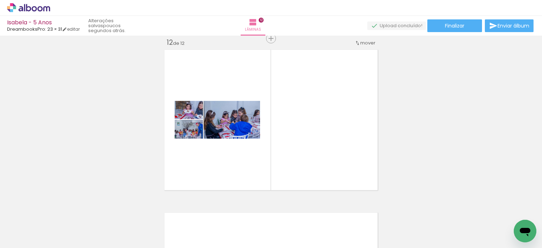
scroll to position [0, 0]
